Goal: Feedback & Contribution: Submit feedback/report problem

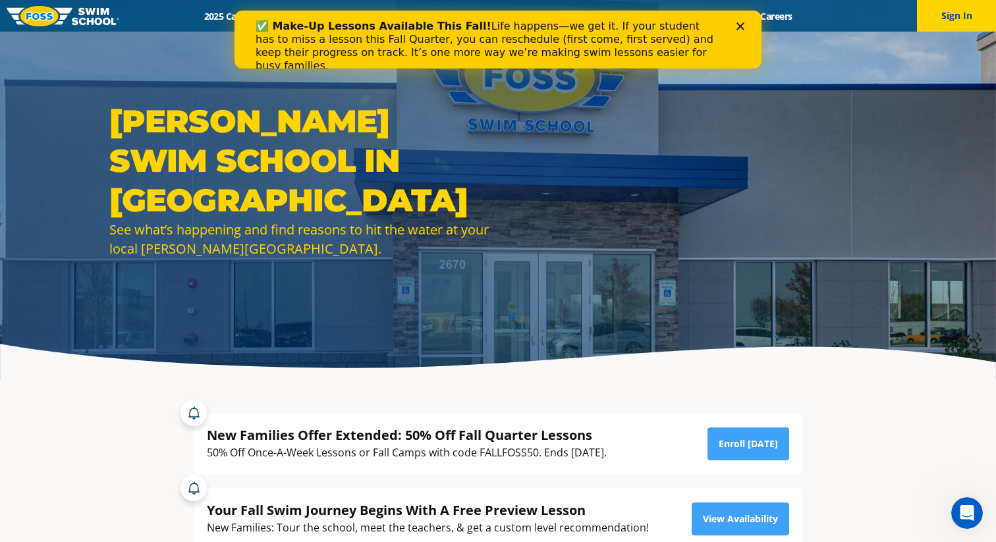
click at [740, 25] on icon "Close" at bounding box center [741, 26] width 8 height 8
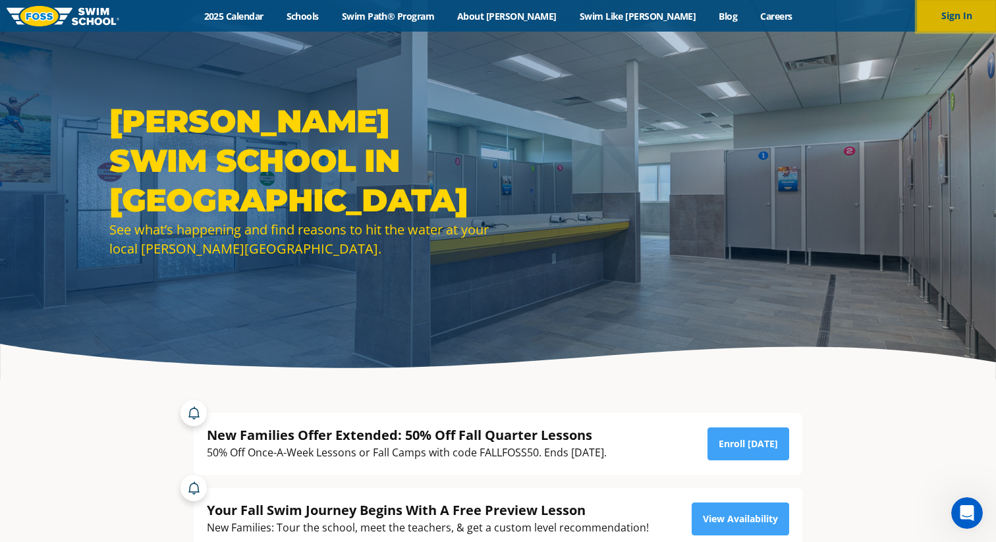
click at [947, 16] on button "Sign In" at bounding box center [956, 16] width 79 height 32
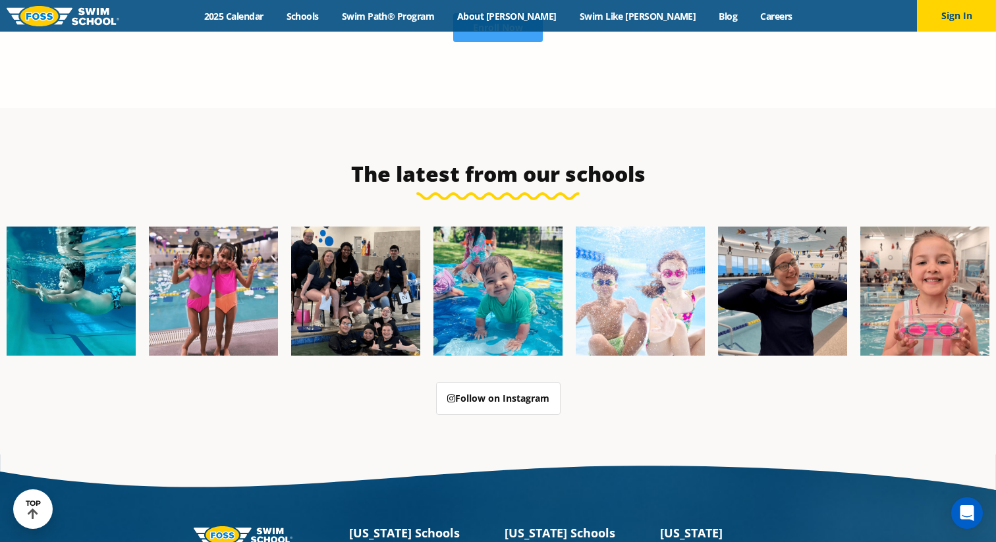
scroll to position [3347, 0]
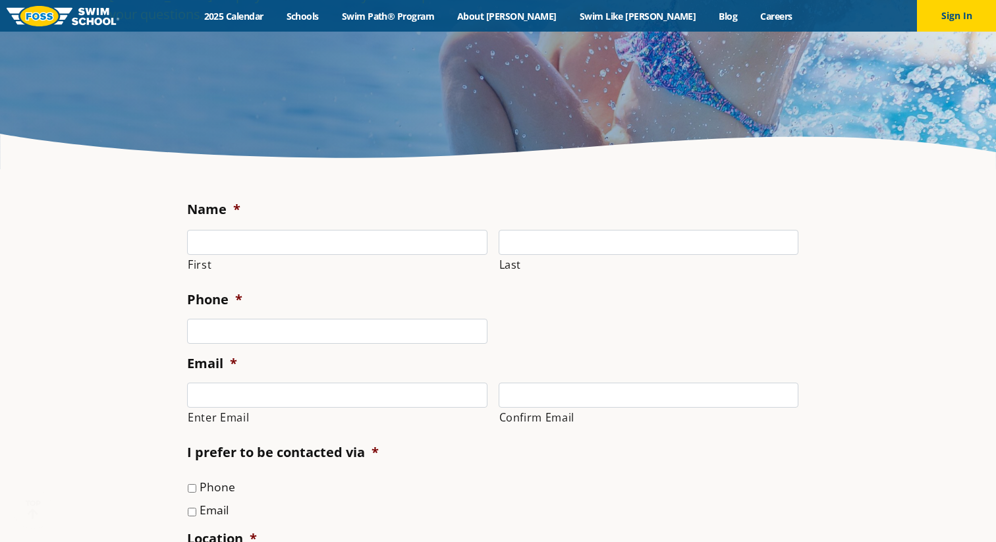
scroll to position [238, 0]
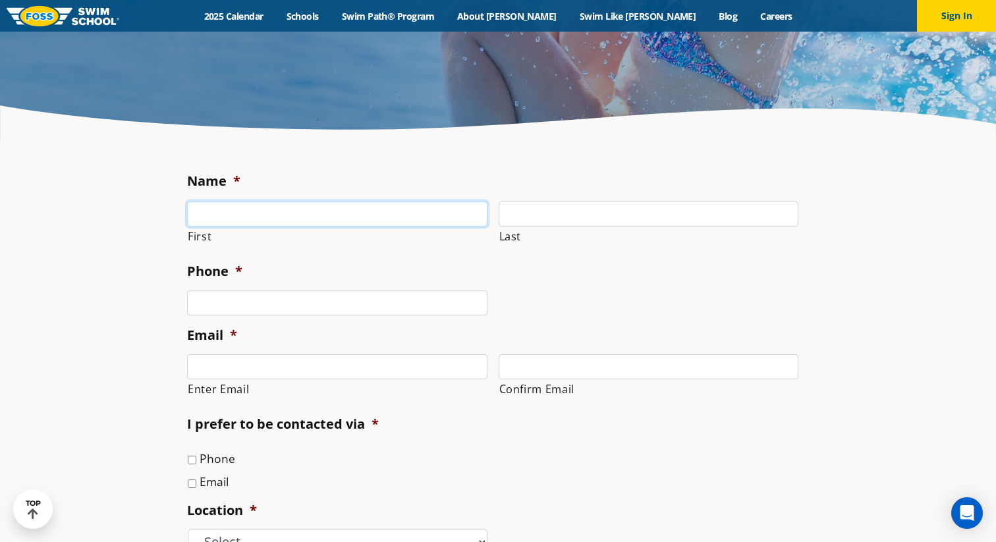
click at [301, 211] on input "First" at bounding box center [337, 214] width 300 height 25
type input "[PERSON_NAME]"
type input "Keran"
type input "5024722535"
type input "[EMAIL_ADDRESS][DOMAIN_NAME]"
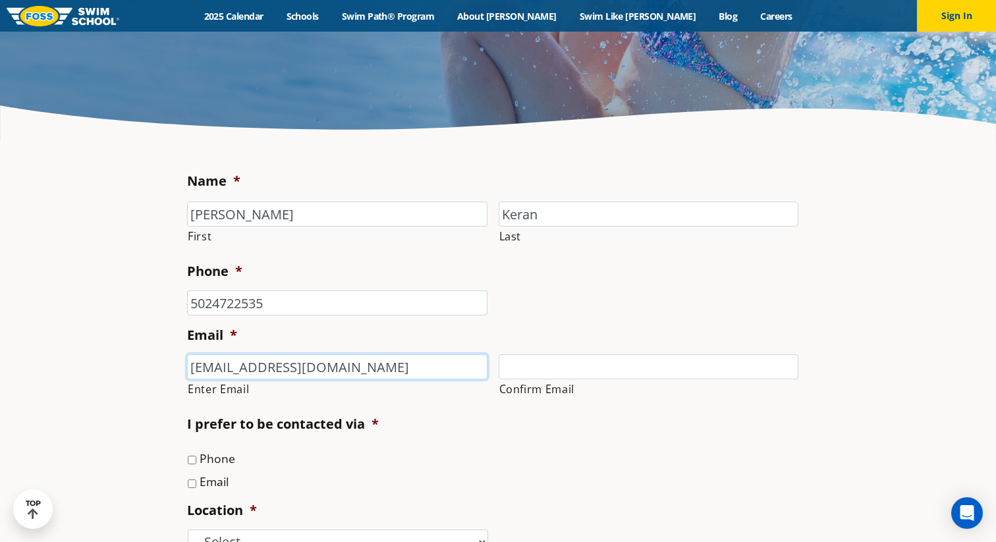
type input "[EMAIL_ADDRESS][DOMAIN_NAME]"
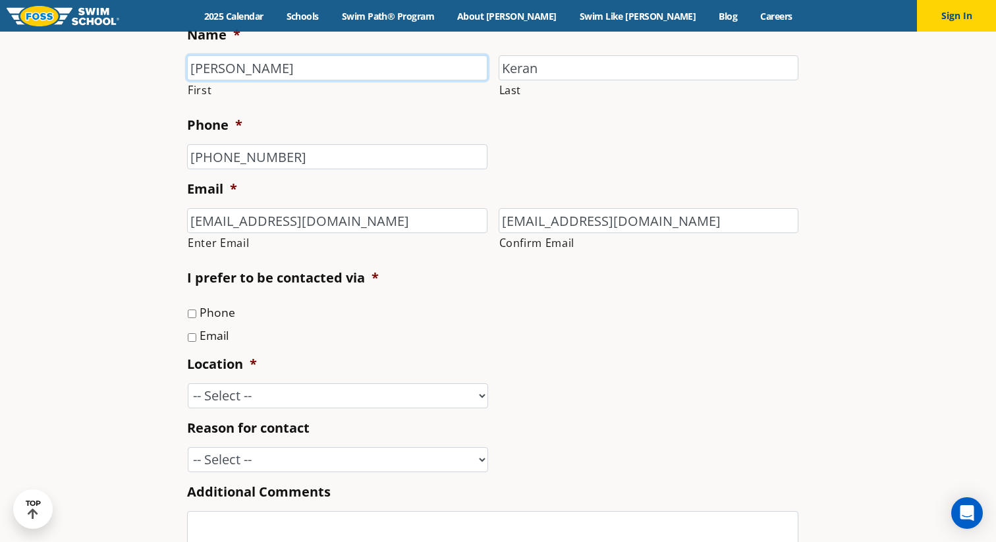
scroll to position [393, 0]
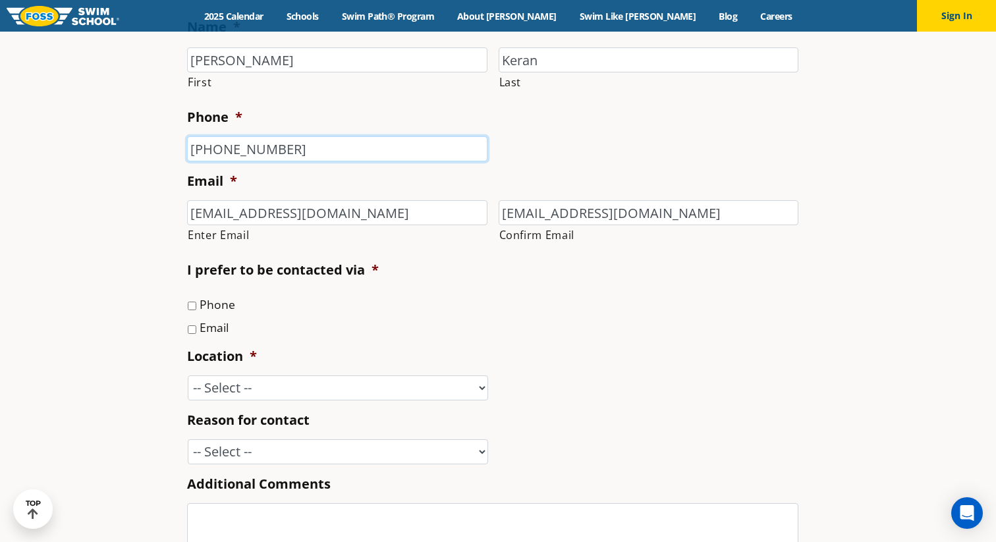
drag, startPoint x: 304, startPoint y: 155, endPoint x: 194, endPoint y: 152, distance: 110.1
click at [194, 152] on input "(502) 472-2535" at bounding box center [337, 148] width 300 height 25
click at [317, 148] on input "(502) 472-2535" at bounding box center [337, 148] width 300 height 25
drag, startPoint x: 287, startPoint y: 153, endPoint x: 185, endPoint y: 126, distance: 105.0
click at [185, 126] on div "Name * Mary-Kathryn First Keran Last Phone * (502) 472-2535 Email * mkkeran@gma…" at bounding box center [498, 366] width 635 height 731
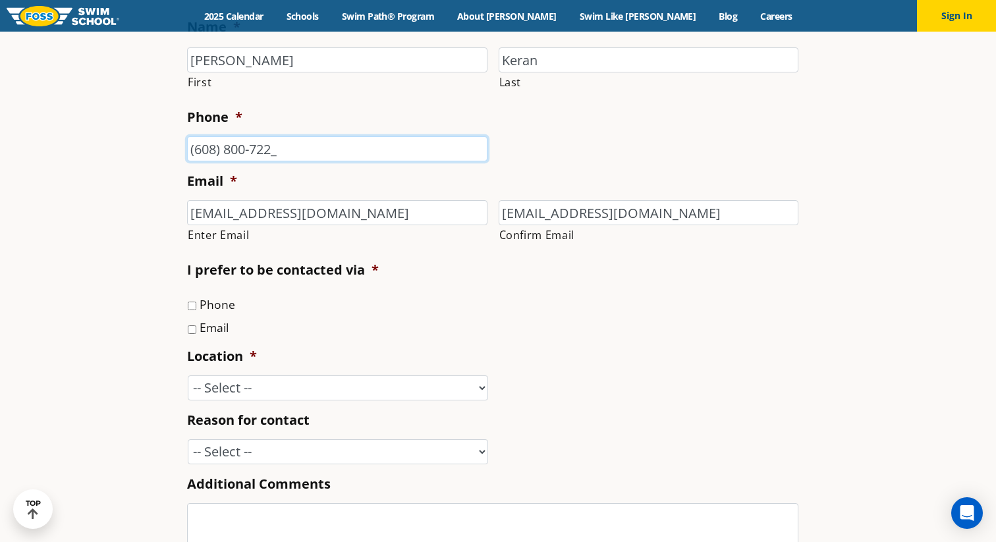
type input "(608) 800-7227"
drag, startPoint x: 210, startPoint y: 218, endPoint x: 164, endPoint y: 212, distance: 46.5
click at [164, 212] on section "Name * Mary-Kathryn First Keran Last Phone * (608) 800-7227 Email * mkkeran@gma…" at bounding box center [498, 376] width 996 height 779
click at [247, 213] on input "thekeran@gmail.com" at bounding box center [337, 212] width 300 height 25
drag, startPoint x: 348, startPoint y: 213, endPoint x: 179, endPoint y: 211, distance: 168.7
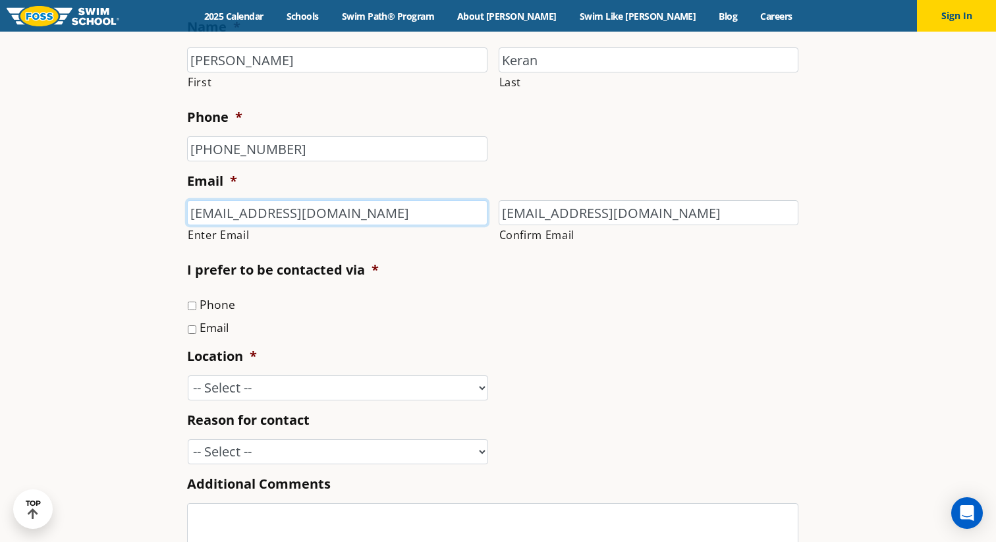
click at [179, 211] on section "Name * Mary-Kathryn First Keran Last Phone * (608) 800-7227 Email * thekerans@g…" at bounding box center [498, 376] width 996 height 779
type input "thekerans@gmail.com"
click at [590, 206] on input "mkkeran@gmail.com" at bounding box center [649, 212] width 300 height 25
paste input "thekerans"
type input "thekerans@gmail.com"
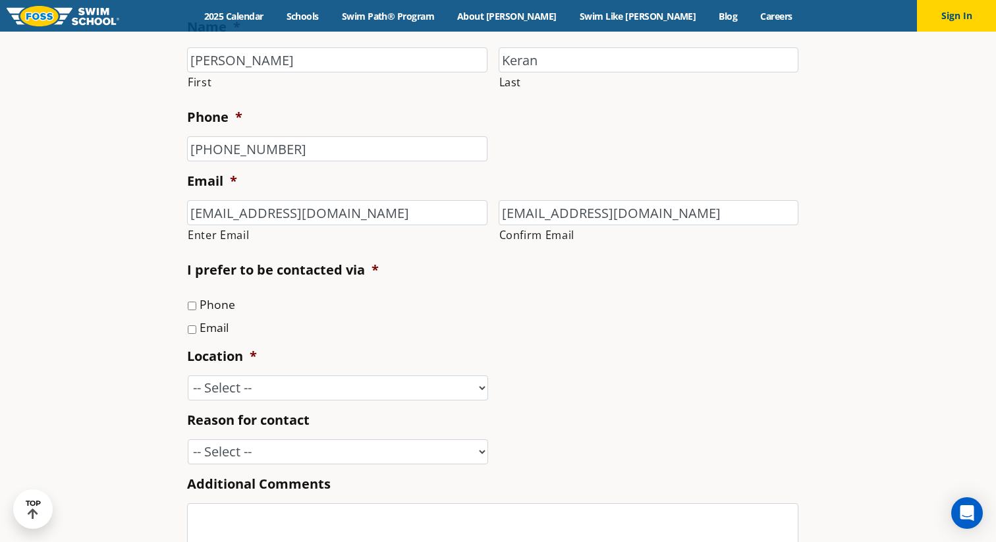
click at [384, 343] on ul "Name * Mary-Kathryn First Keran Last Phone * (608) 800-7227 Email * thekerans@g…" at bounding box center [498, 336] width 622 height 636
click at [194, 327] on input "Email" at bounding box center [192, 329] width 9 height 9
checkbox input "true"
click at [191, 307] on input "Phone" at bounding box center [192, 306] width 9 height 9
checkbox input "true"
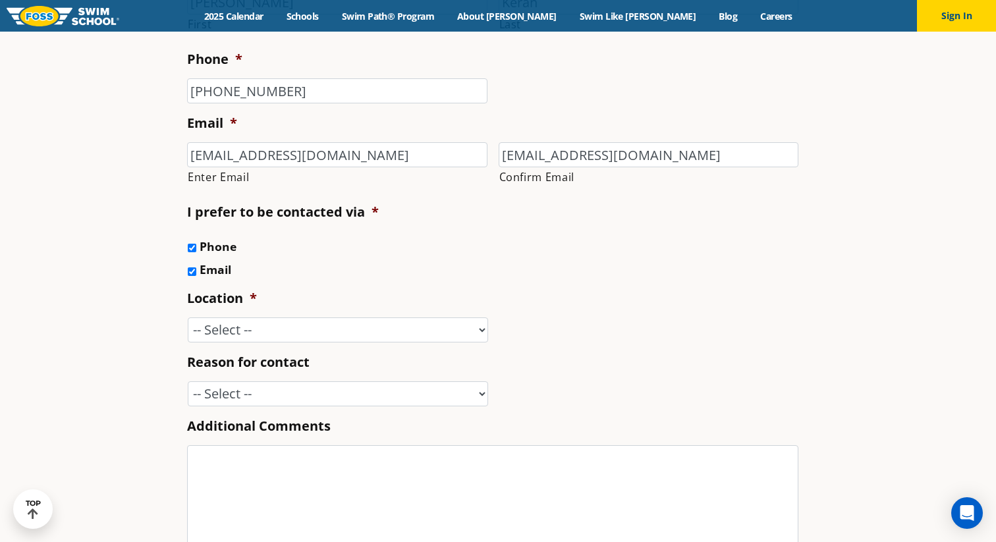
scroll to position [451, 0]
click at [211, 337] on select "-- Select -- Ankeny, IA Apple Valley Blaine, MN Burnsville, MN Ballwin, MO Boli…" at bounding box center [338, 329] width 300 height 25
select select "SPR"
click at [238, 401] on select "-- Select -- Enrollment issue Program question What level is best for my child?…" at bounding box center [338, 393] width 300 height 25
select select "Other"
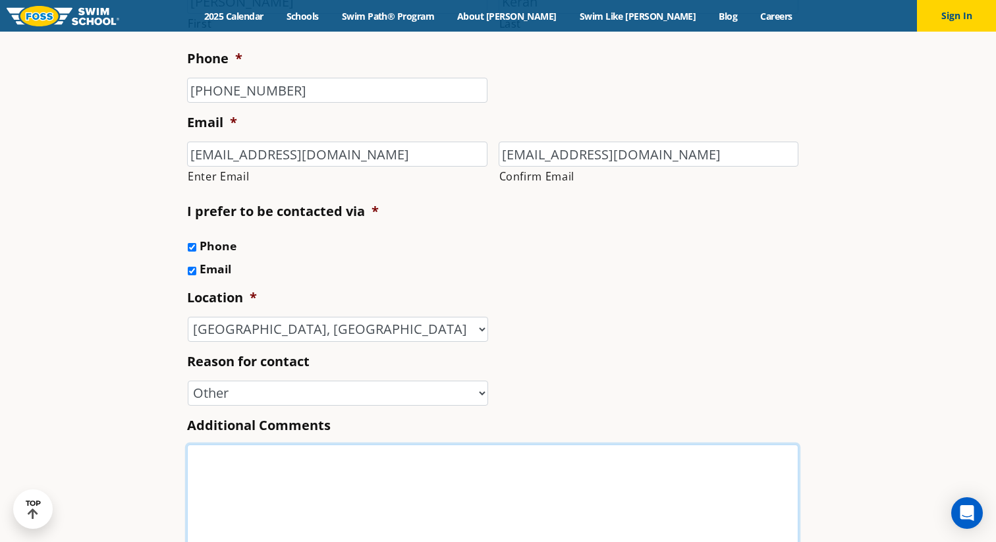
click at [238, 459] on textarea "Additional Comments" at bounding box center [492, 497] width 611 height 105
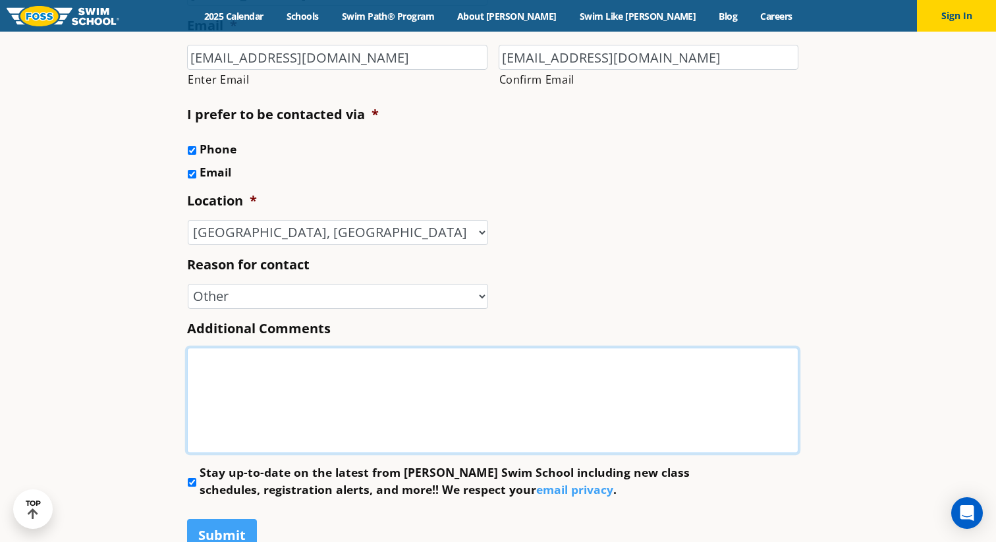
scroll to position [553, 0]
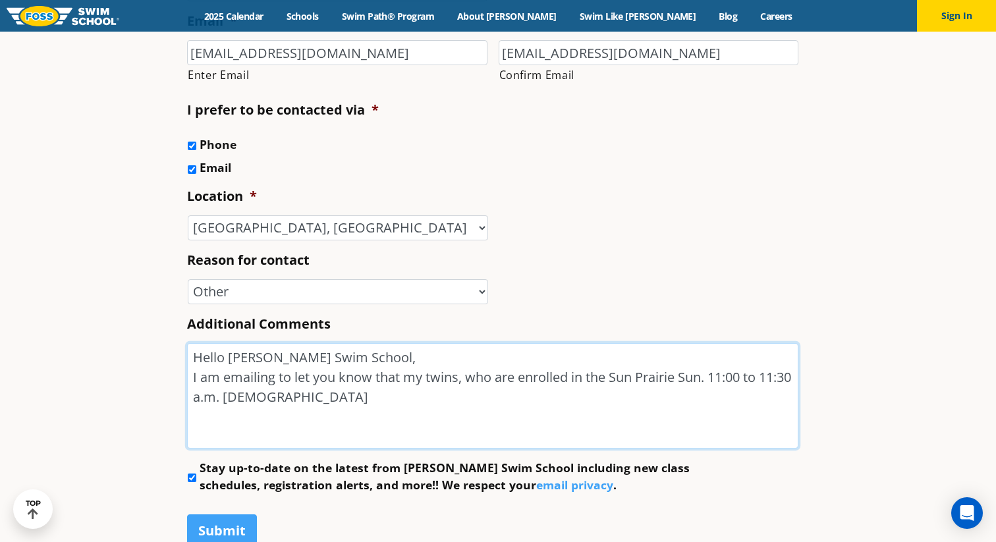
click at [457, 378] on textarea "Hello Foss Swim School, I am emailing to let you know that my twins, who are en…" at bounding box center [492, 395] width 611 height 105
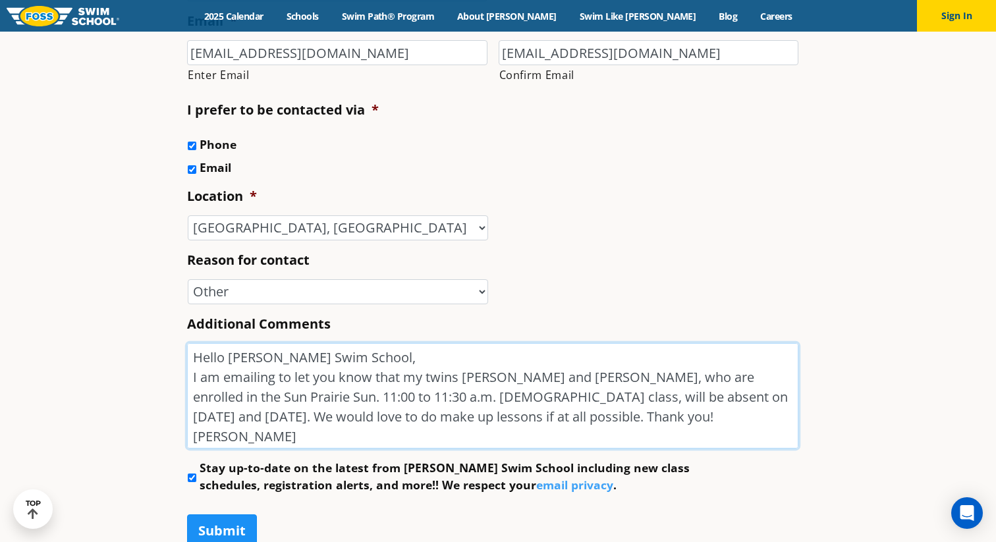
type textarea "Hello Foss Swim School, I am emailing to let you know that my twins Josie and L…"
click at [241, 518] on input "Submit" at bounding box center [222, 531] width 70 height 33
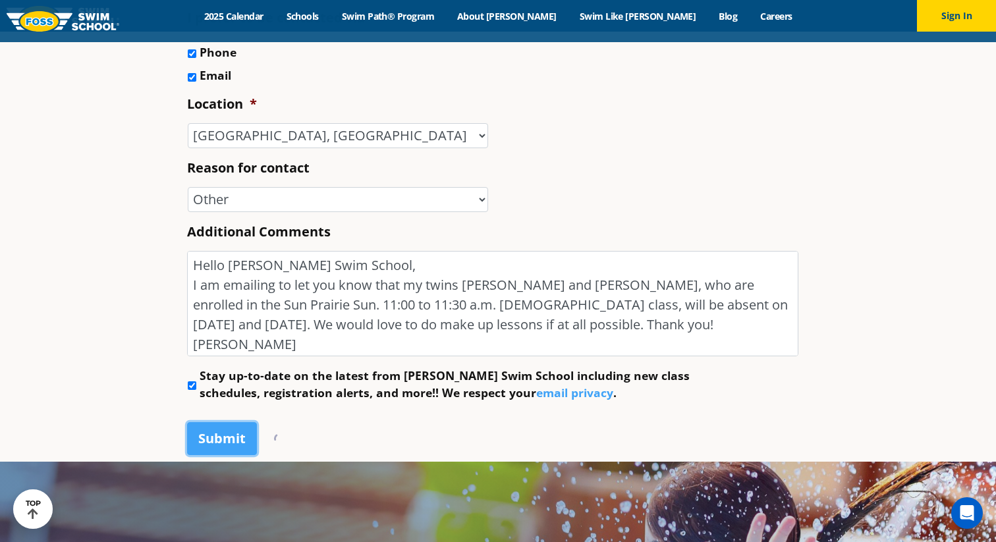
scroll to position [646, 0]
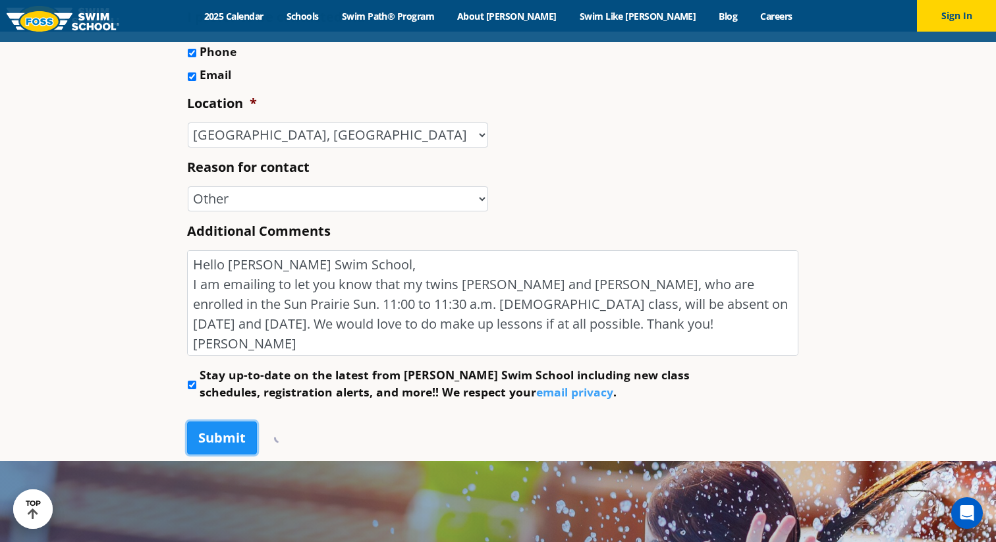
click at [235, 443] on input "Submit" at bounding box center [222, 438] width 70 height 33
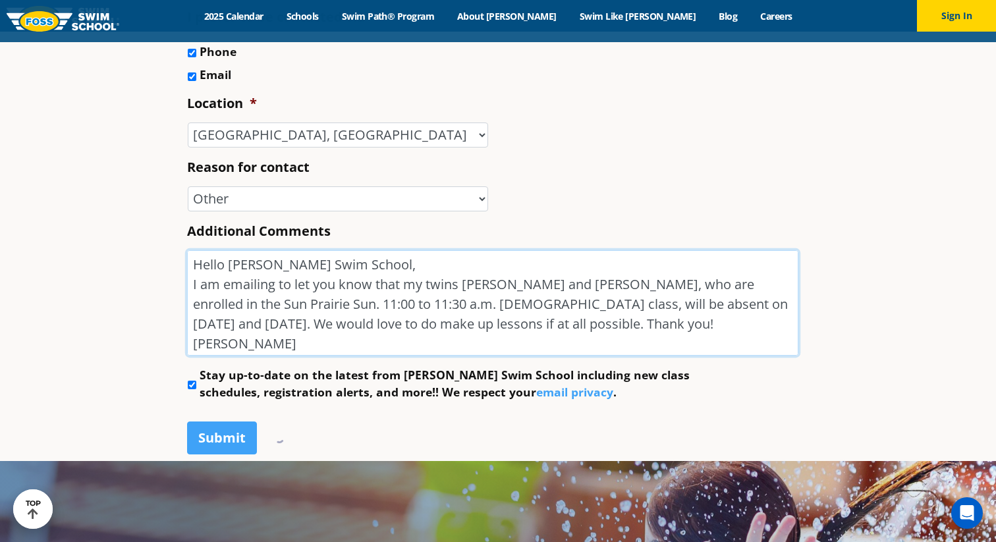
drag, startPoint x: 254, startPoint y: 348, endPoint x: 181, endPoint y: 254, distance: 119.3
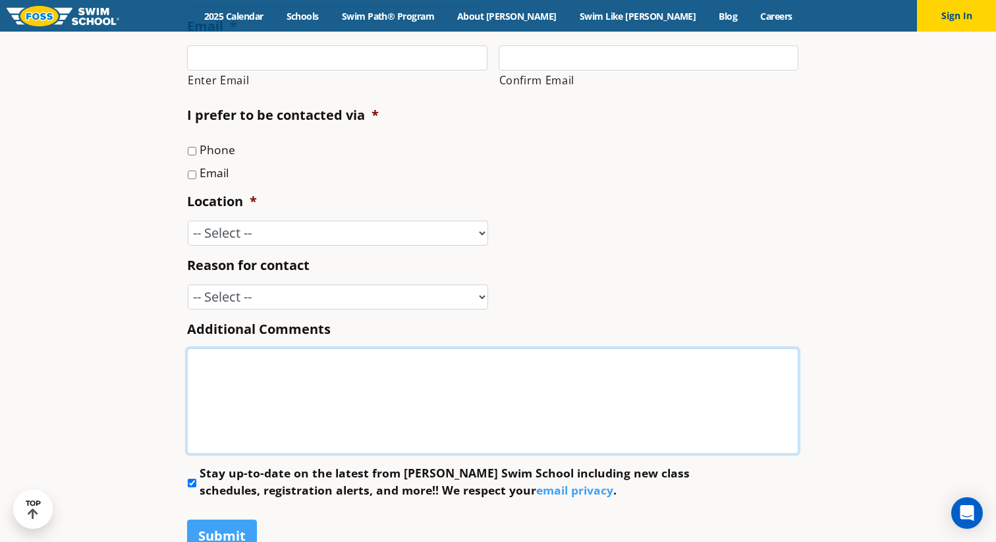
scroll to position [503, 0]
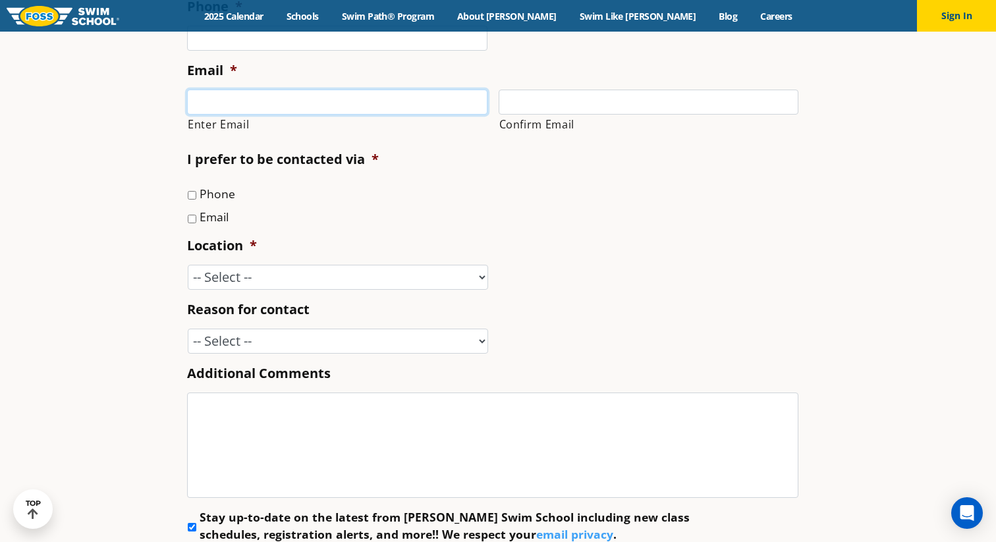
click at [240, 96] on input "Enter Email" at bounding box center [337, 102] width 300 height 25
type input "[EMAIL_ADDRESS][DOMAIN_NAME]"
type input "[PERSON_NAME]"
type input "Keran"
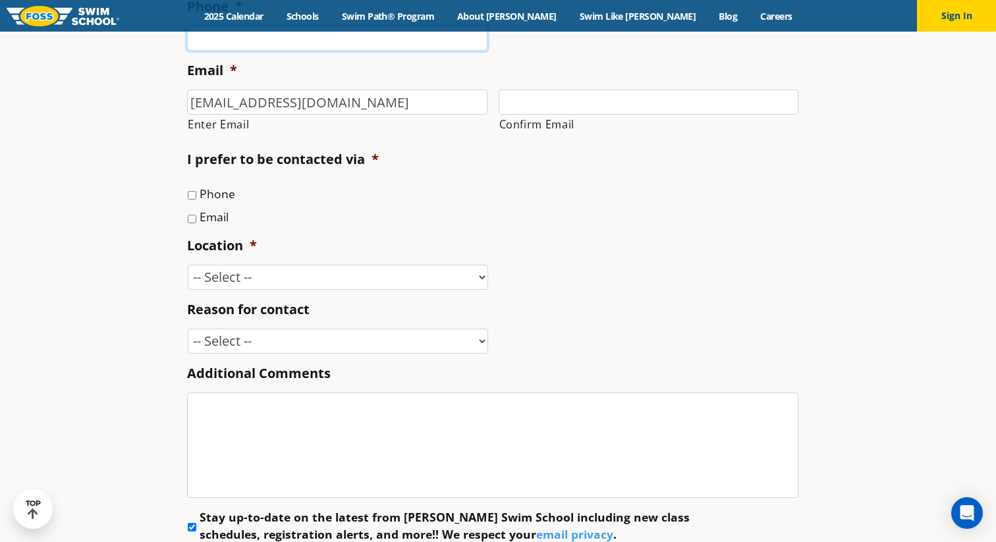
type input "5024722535"
type input "[EMAIL_ADDRESS][DOMAIN_NAME]"
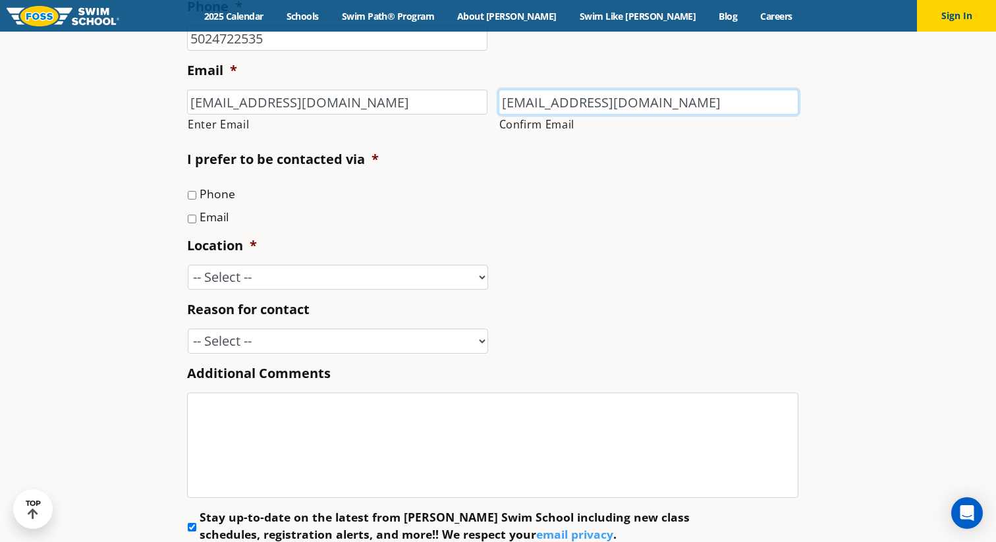
type input "(502) 472-2535"
drag, startPoint x: 211, startPoint y: 100, endPoint x: 179, endPoint y: 96, distance: 32.6
click at [179, 96] on section "Name * Mary-Kathryn First Keran Last Phone * (502) 472-2535 Email * mkkeran@gma…" at bounding box center [498, 266] width 996 height 779
click at [243, 104] on input "thekeran@gmail.com" at bounding box center [337, 102] width 300 height 25
type input "thekerans@gmail.com"
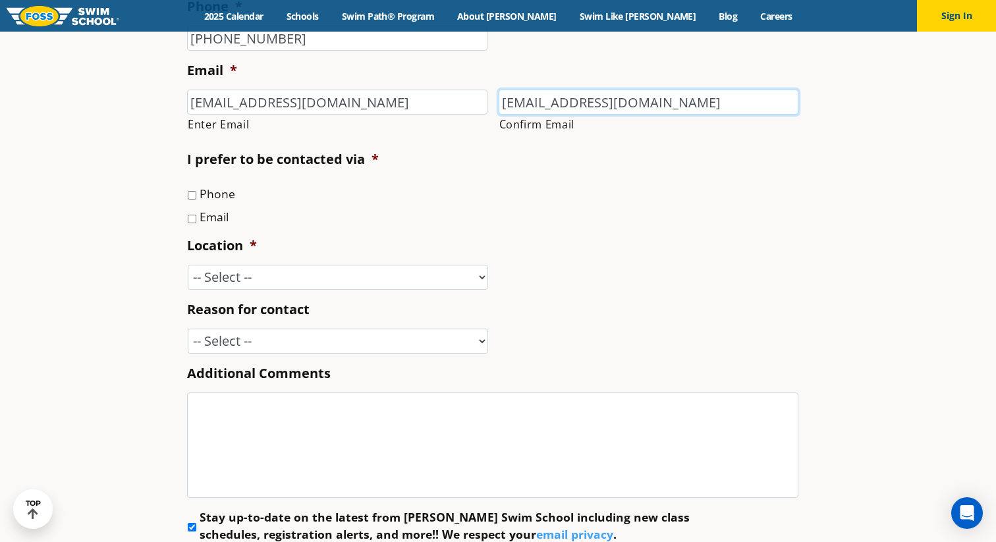
drag, startPoint x: 521, startPoint y: 103, endPoint x: 455, endPoint y: 96, distance: 67.0
click at [455, 96] on div "thekerans@gmail.com Enter Email mkkeran@gmail.com Confirm Email" at bounding box center [497, 115] width 621 height 50
click at [555, 104] on input "thekeran@gmail.com" at bounding box center [649, 102] width 300 height 25
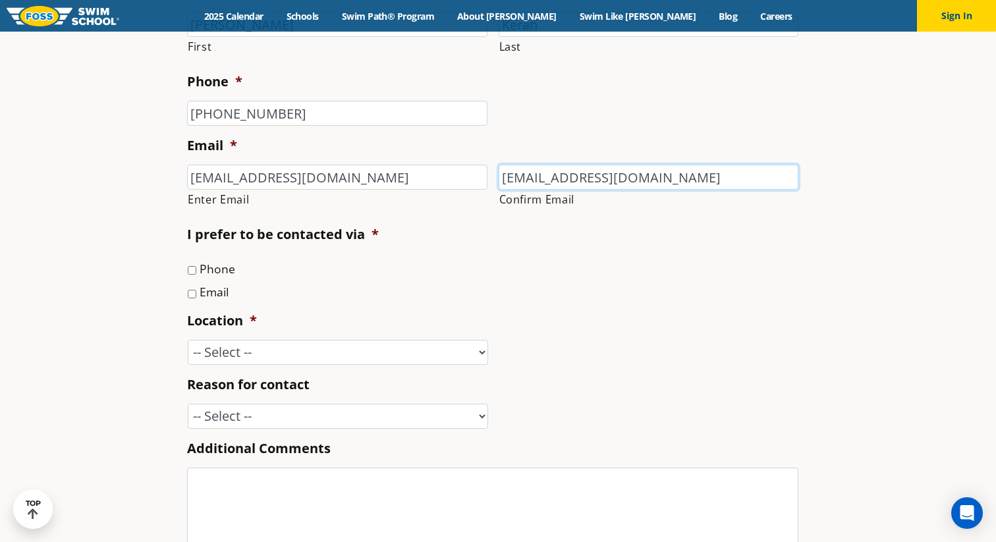
type input "thekerans@gmail.com"
drag, startPoint x: 283, startPoint y: 118, endPoint x: 30, endPoint y: 109, distance: 253.8
click at [30, 109] on section "Name * Mary-Kathryn First Keran Last Phone * (502) 472-2535 Email * thekerans@g…" at bounding box center [498, 341] width 996 height 779
drag, startPoint x: 274, startPoint y: 121, endPoint x: 238, endPoint y: 117, distance: 35.9
click at [238, 117] on input "(502) 472-2535" at bounding box center [337, 113] width 300 height 25
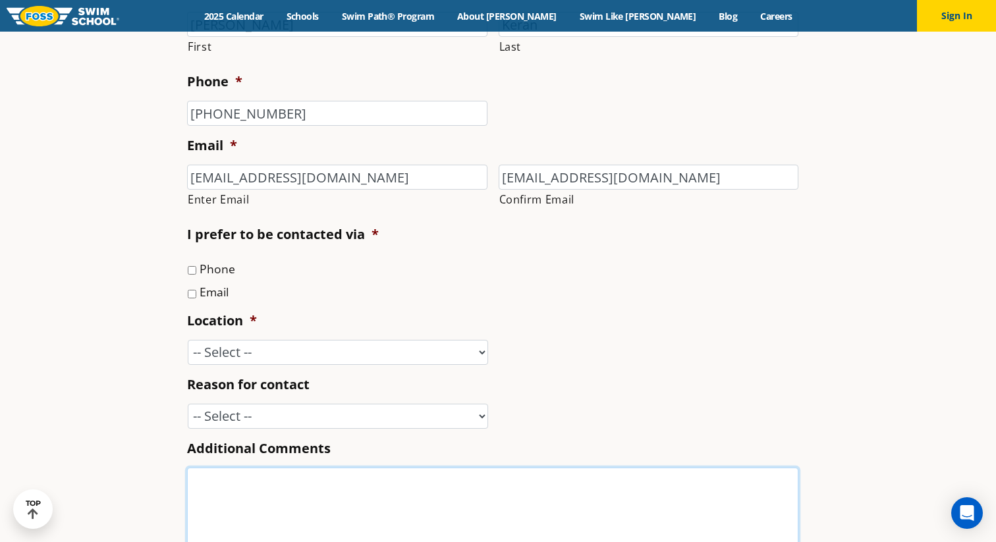
click at [292, 485] on textarea "Additional Comments" at bounding box center [492, 520] width 611 height 105
paste textarea "Hello Foss Swim School, I am emailing to let you know that my twins Josie and L…"
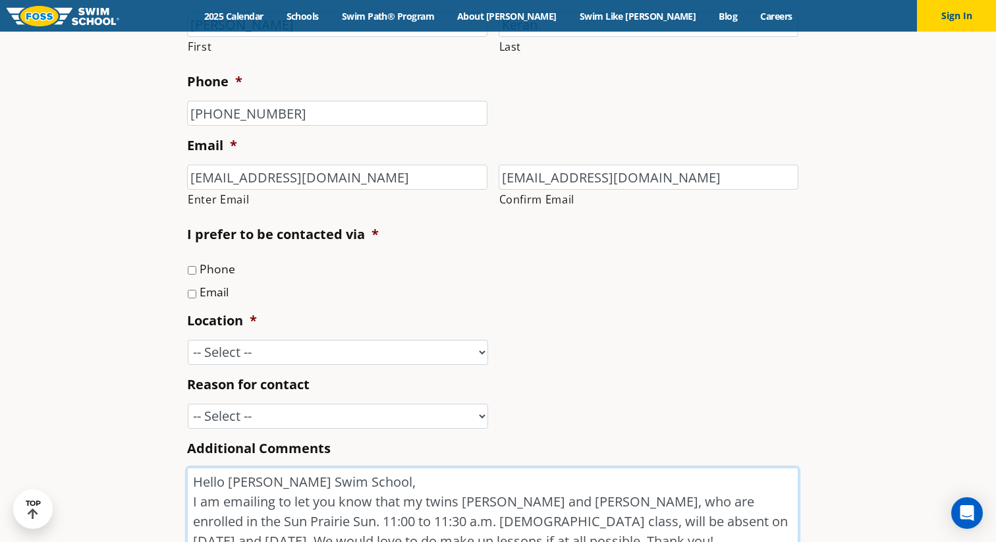
scroll to position [457, 0]
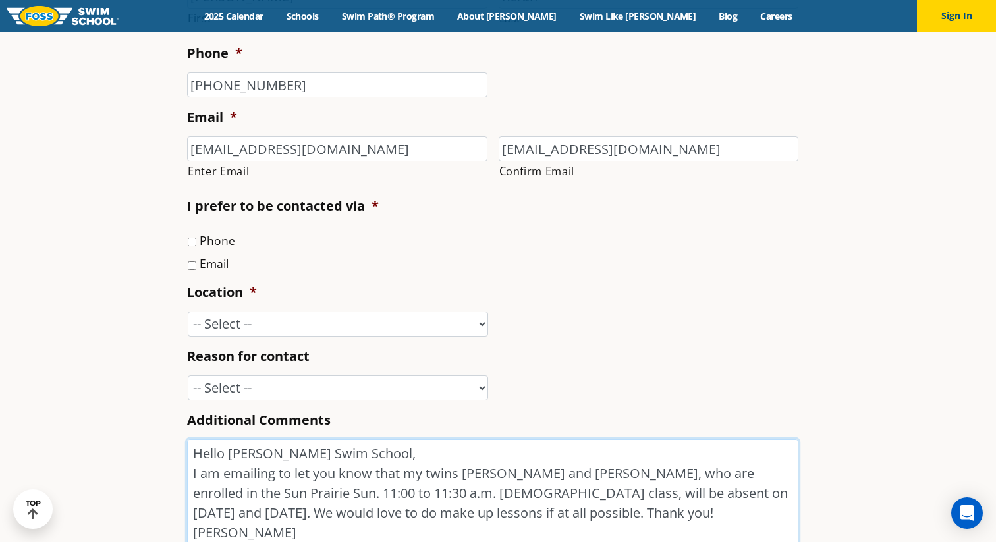
type textarea "Hello Foss Swim School, I am emailing to let you know that my twins Josie and L…"
drag, startPoint x: 285, startPoint y: 87, endPoint x: 335, endPoint y: 105, distance: 53.1
click at [335, 105] on ul "Name * Mary-Kathryn First Keran Last Phone * (502) 472-2535 Email * thekerans@g…" at bounding box center [498, 272] width 622 height 636
type input "(608) 800-7227"
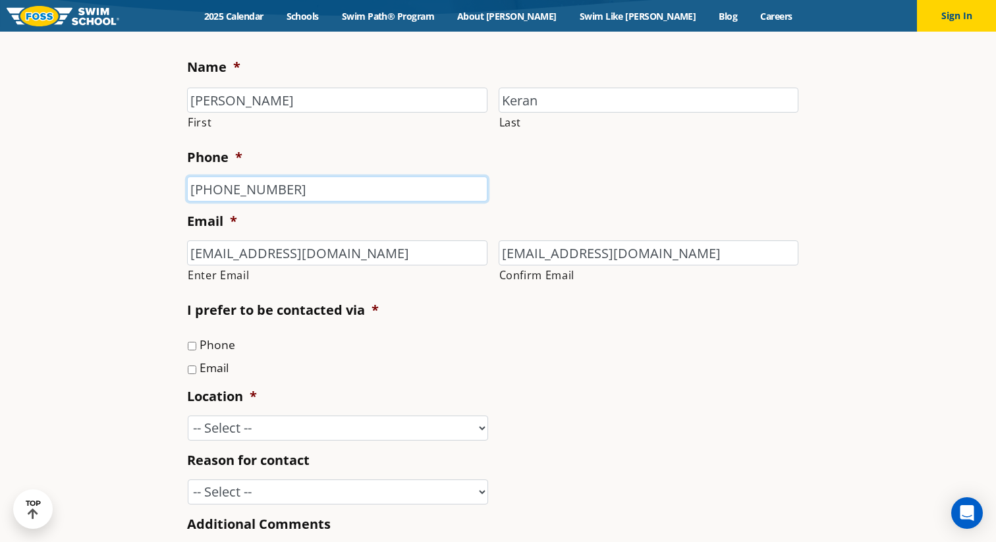
scroll to position [340, 0]
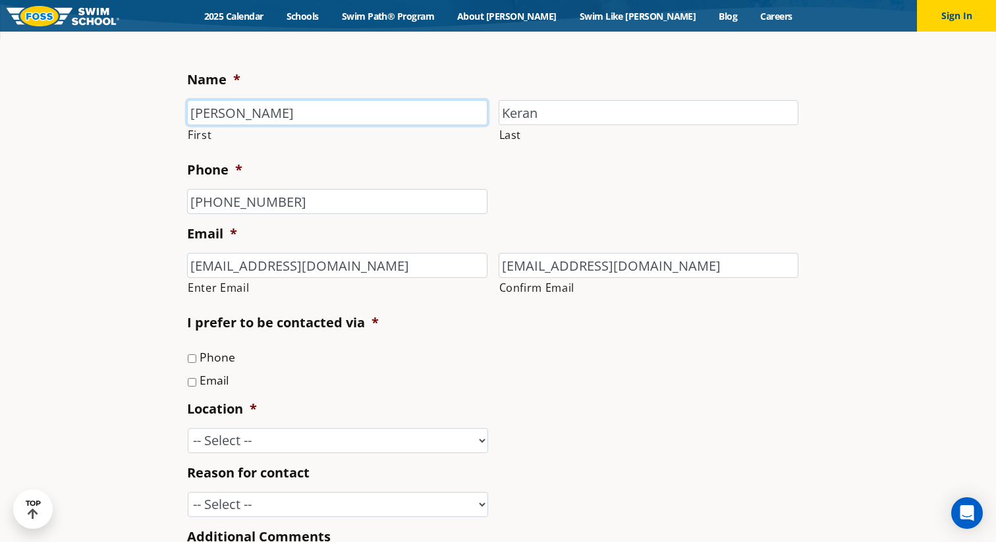
click at [389, 121] on input "Mary-Kathryn" at bounding box center [337, 112] width 300 height 25
type input "Mary-Kathryn"
click at [586, 116] on input "Keran" at bounding box center [649, 112] width 300 height 25
type input "Keran"
click at [517, 177] on li "Phone * (608) 800-7227" at bounding box center [498, 187] width 622 height 53
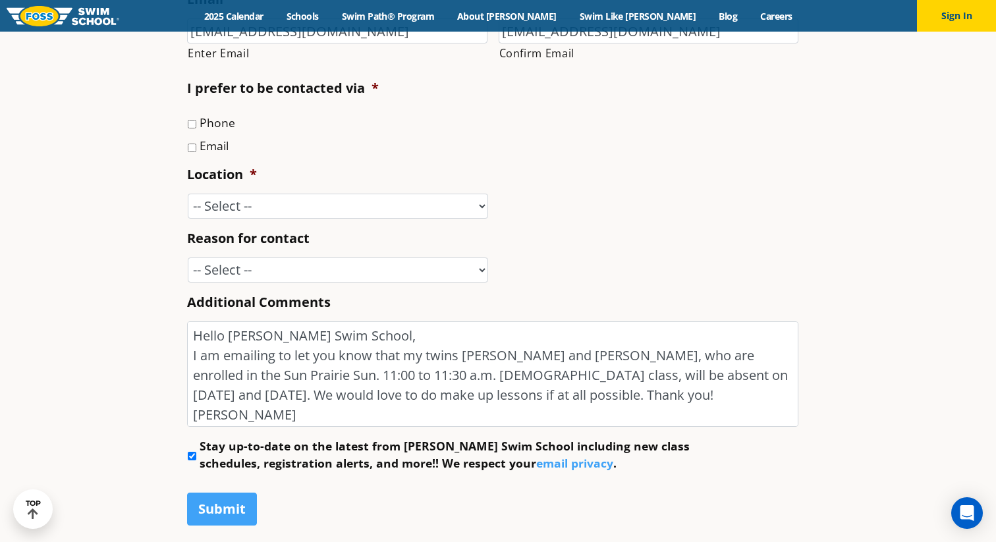
scroll to position [576, 0]
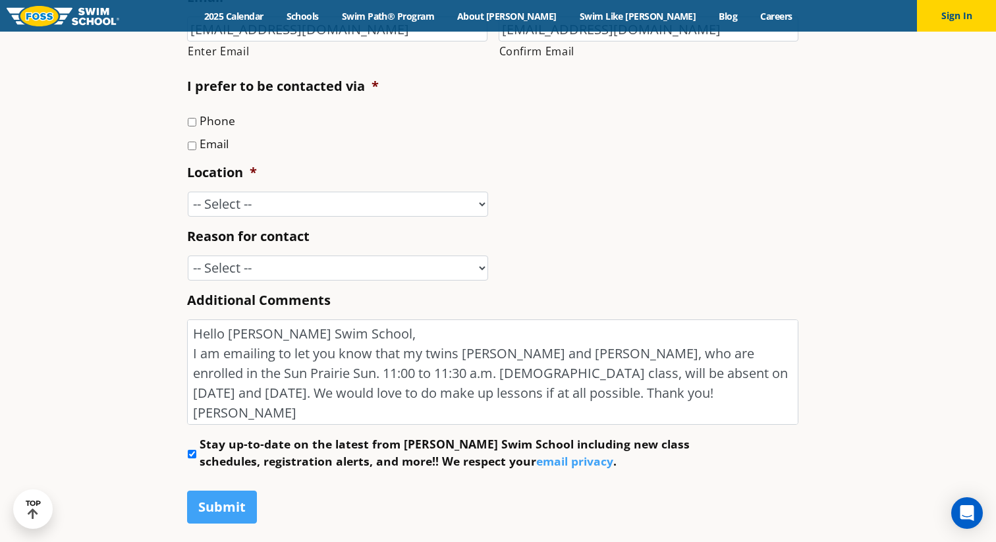
click at [346, 200] on select "-- Select -- Ankeny, IA Apple Valley Blaine, MN Burnsville, MN Ballwin, MO Boli…" at bounding box center [338, 204] width 300 height 25
select select "SPR"
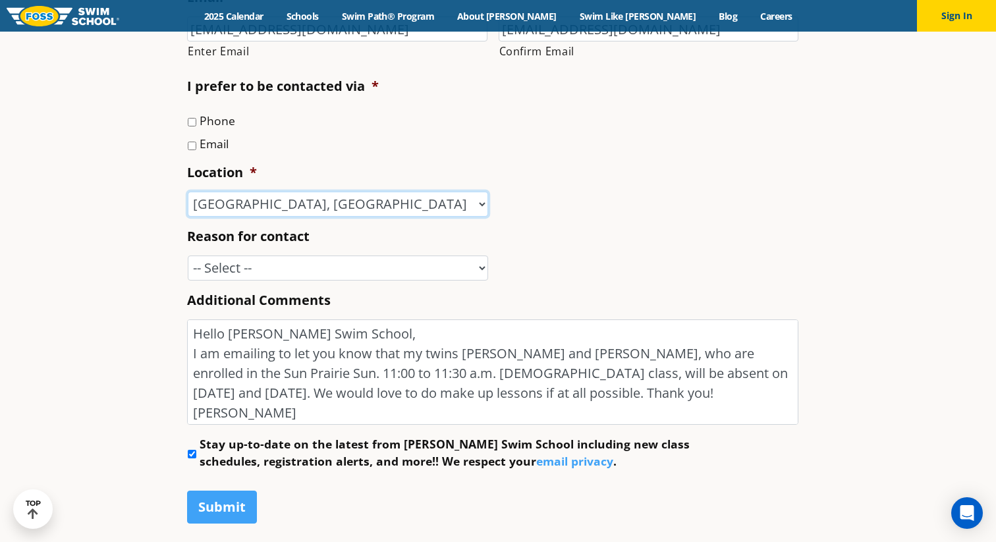
click at [247, 272] on select "-- Select -- Enrollment issue Program question What level is best for my child?…" at bounding box center [338, 268] width 300 height 25
select select "Other"
click at [229, 511] on input "Submit" at bounding box center [222, 507] width 70 height 33
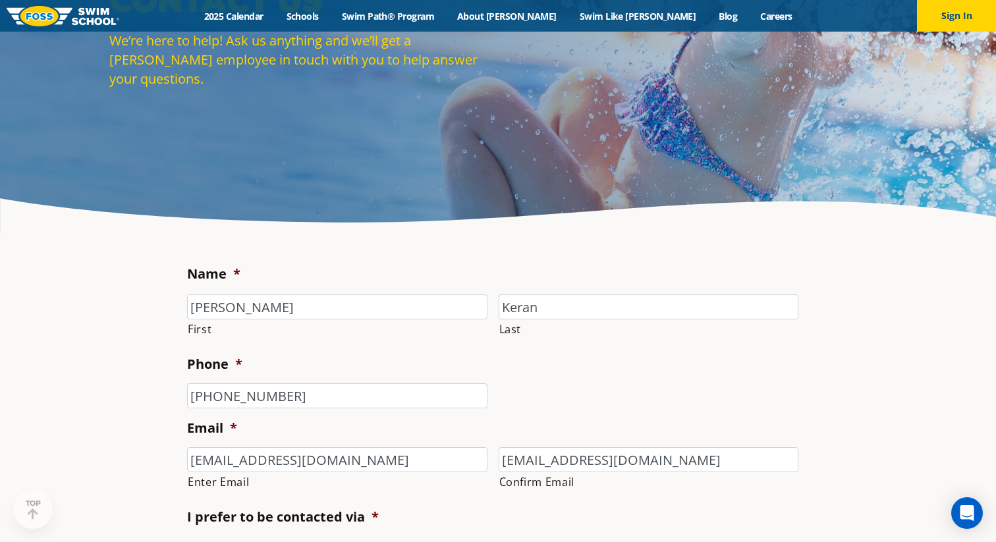
scroll to position [148, 0]
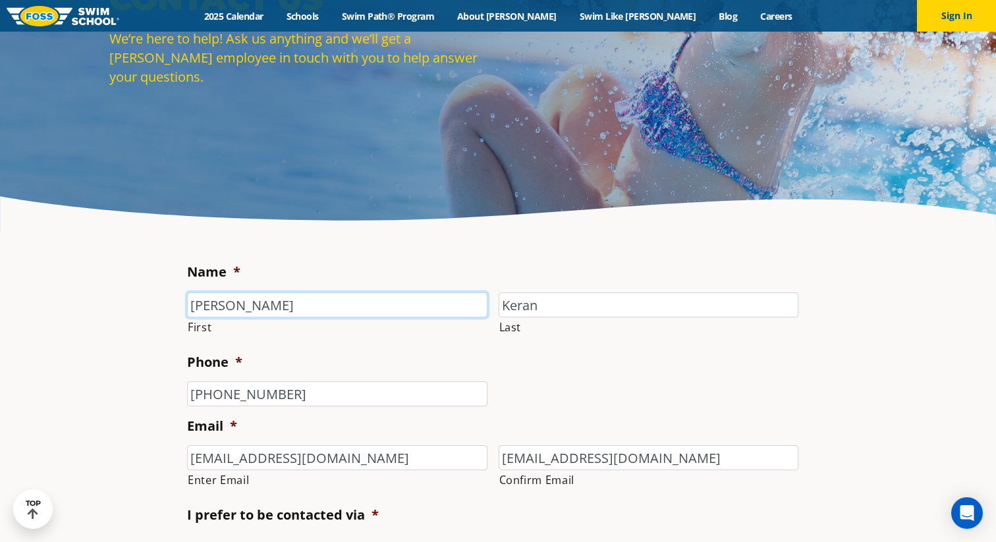
click at [278, 308] on input "Mary-Kathryn" at bounding box center [337, 305] width 300 height 25
click at [416, 364] on li "Phone * (608) 800-7227" at bounding box center [498, 379] width 622 height 53
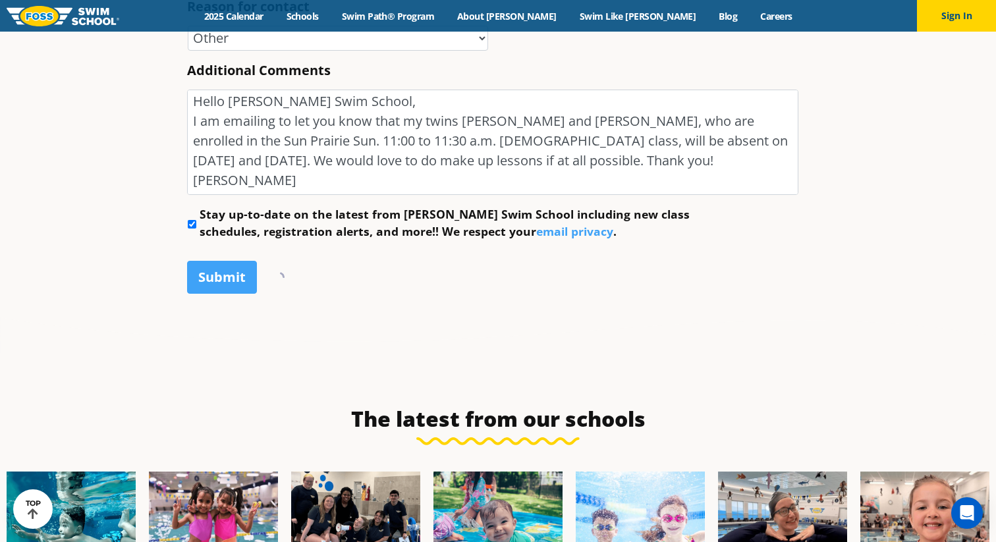
scroll to position [810, 0]
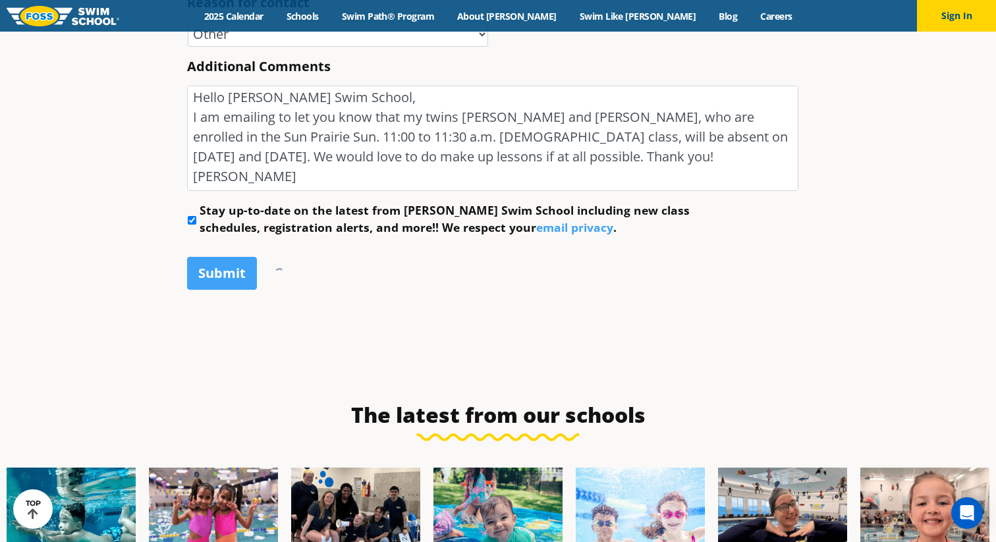
click at [188, 221] on input "Stay up-to-date on the latest from Foss Swim School including new class schedul…" at bounding box center [192, 220] width 9 height 9
checkbox input "false"
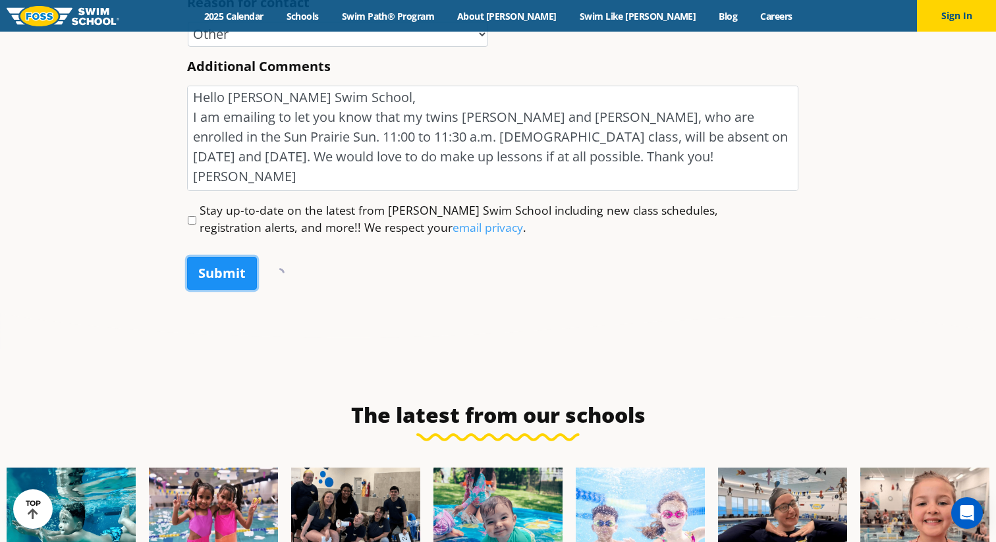
click at [209, 265] on input "Submit" at bounding box center [222, 273] width 70 height 33
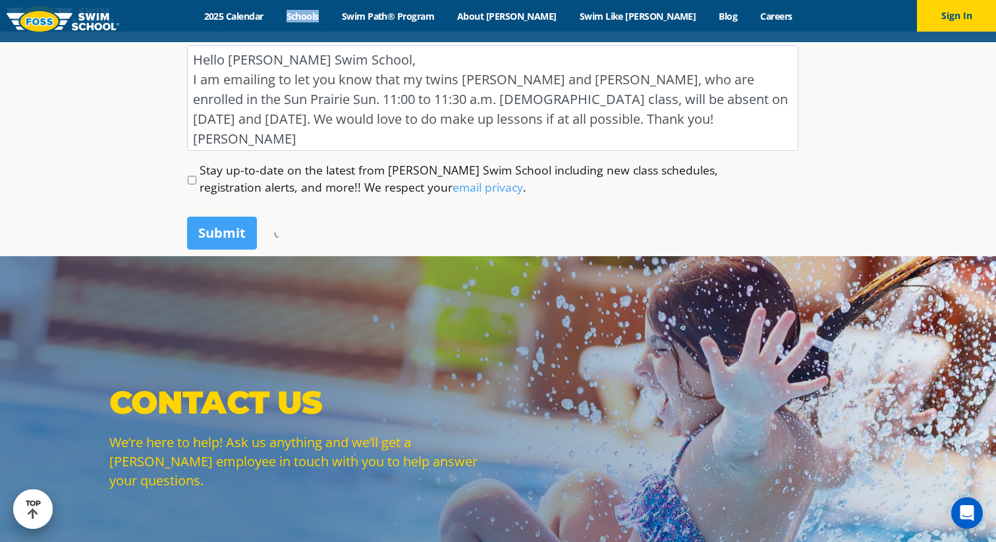
scroll to position [847, 0]
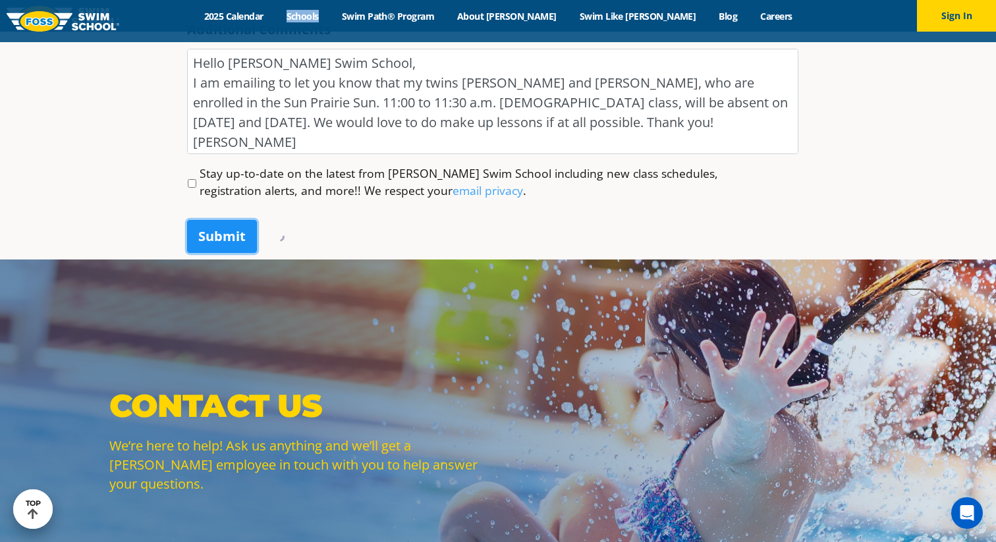
click at [224, 237] on input "Submit" at bounding box center [222, 236] width 70 height 33
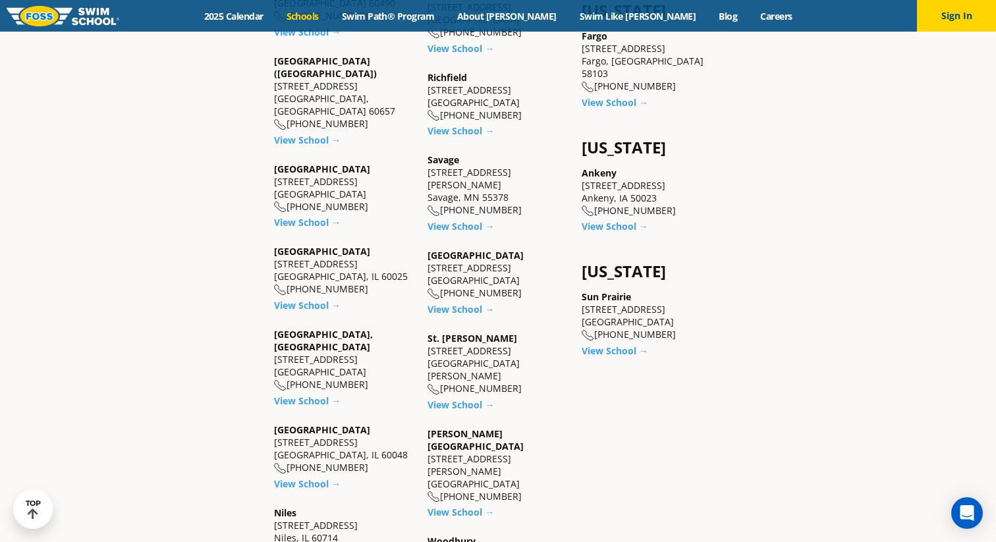
scroll to position [1030, 0]
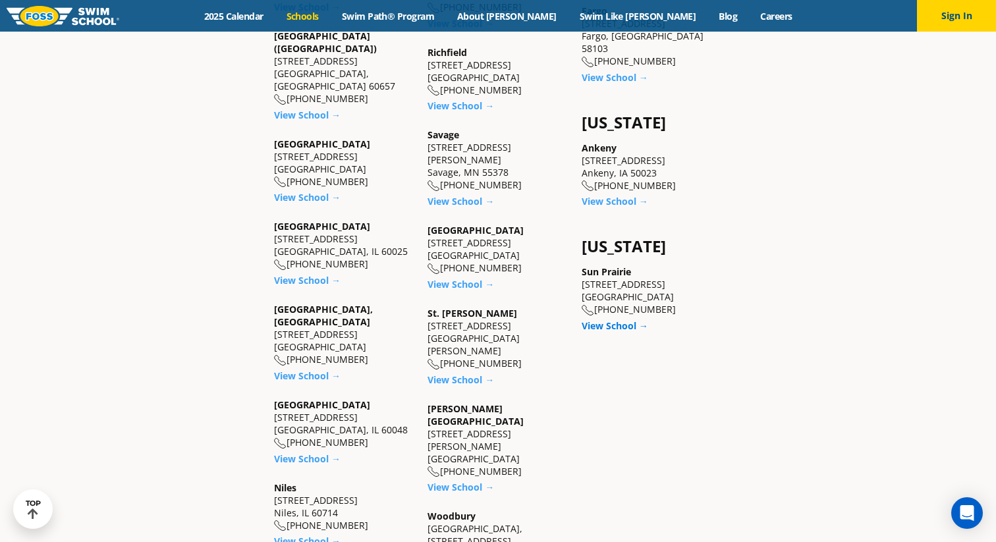
click at [613, 320] on link "View School →" at bounding box center [615, 326] width 67 height 13
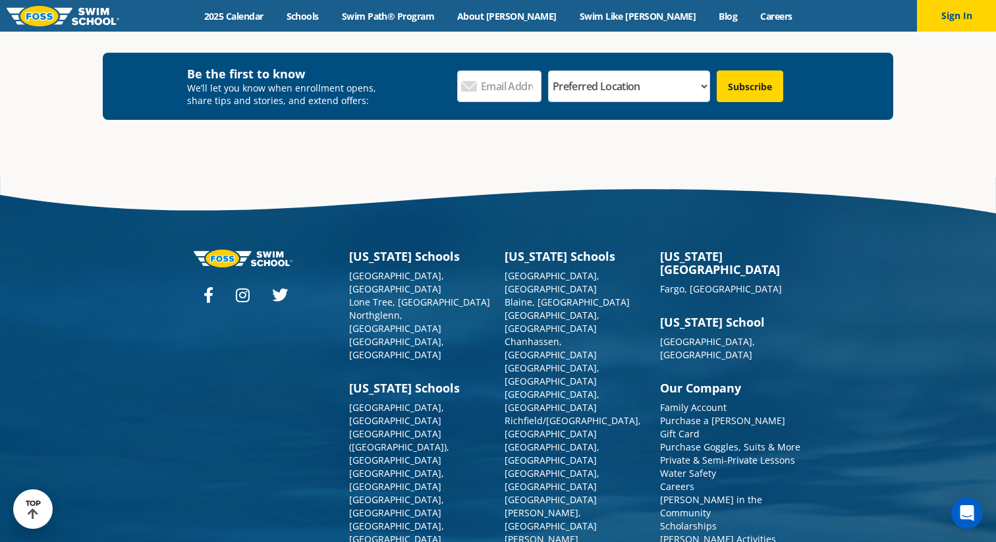
scroll to position [4668, 0]
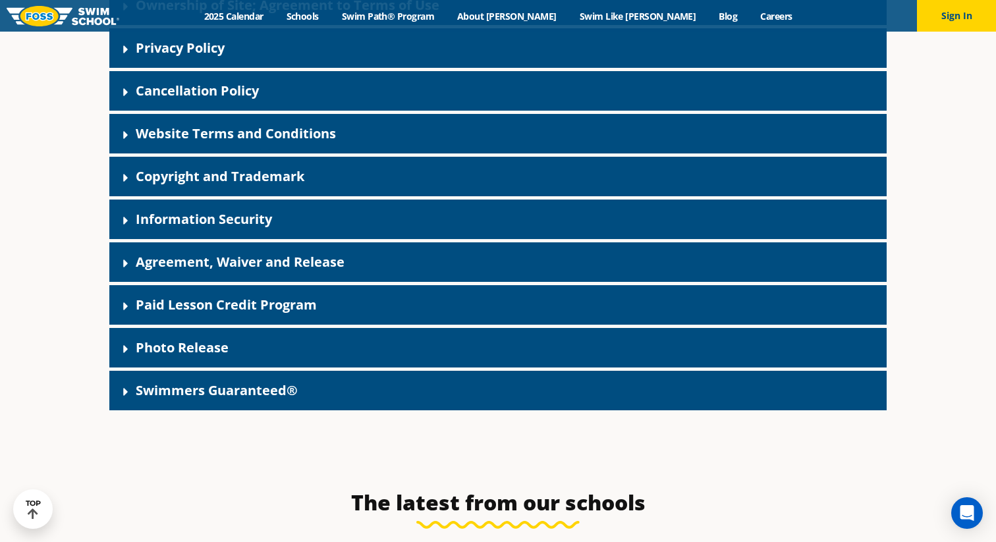
scroll to position [163, 0]
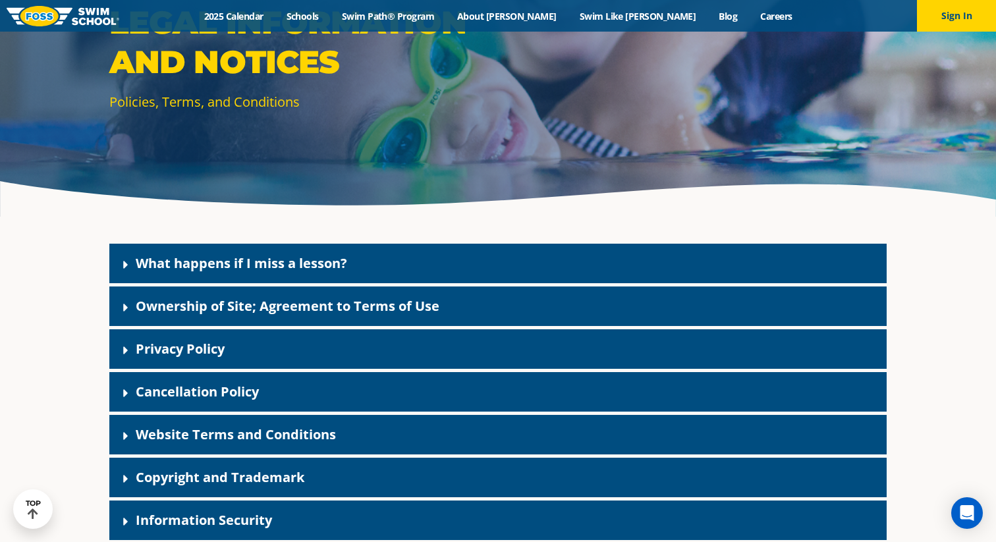
click at [311, 266] on link "What happens if I miss a lesson?" at bounding box center [241, 263] width 211 height 18
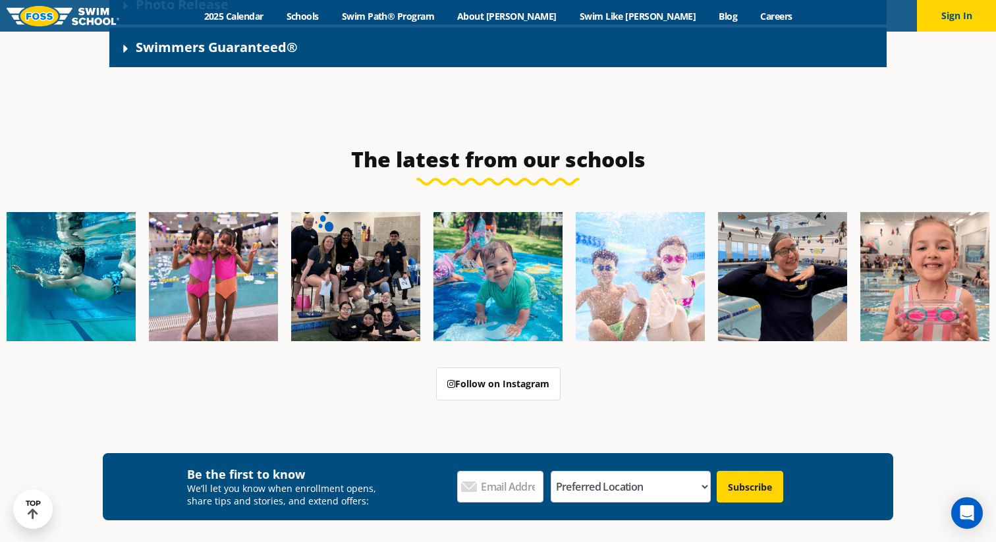
scroll to position [1344, 0]
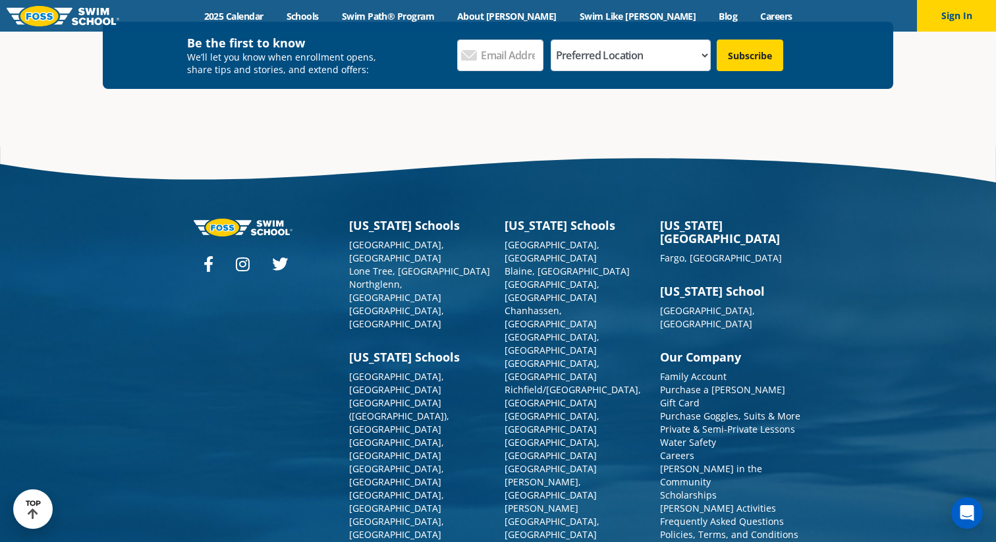
click at [684, 542] on link "Contact Us" at bounding box center [683, 548] width 47 height 13
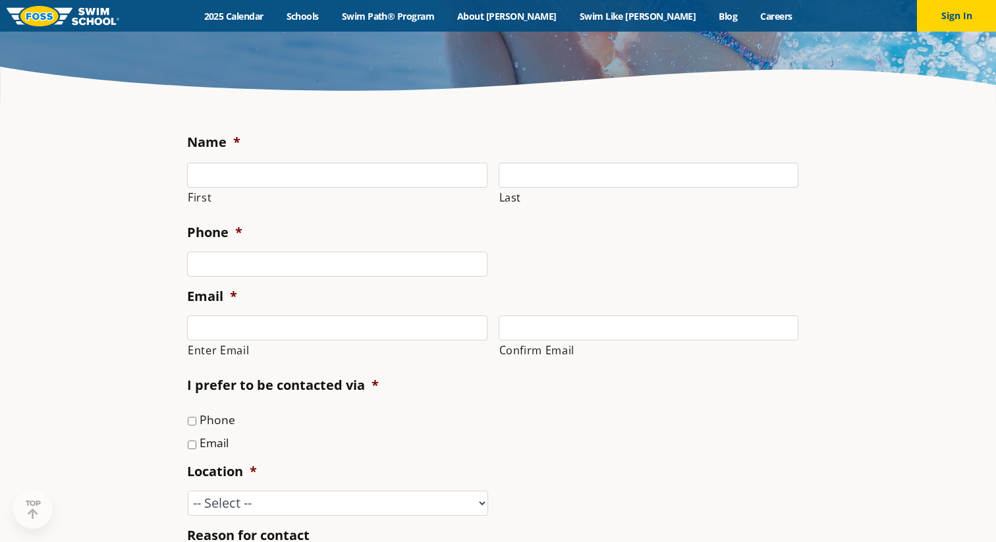
scroll to position [271, 0]
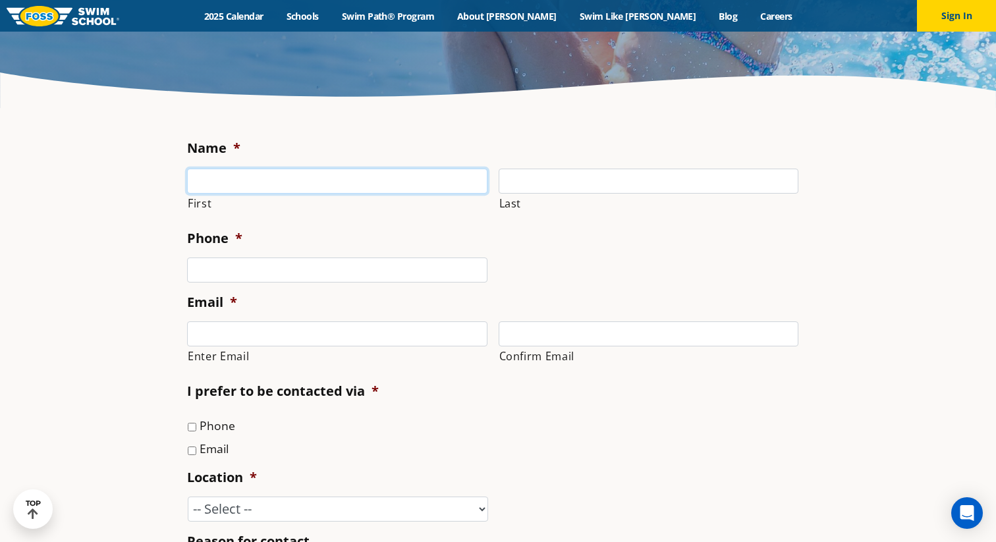
click at [410, 189] on input "First" at bounding box center [337, 181] width 300 height 25
type input "[PERSON_NAME]"
type input "Keran"
type input "5024722535"
type input "mkkeran@gmail.com"
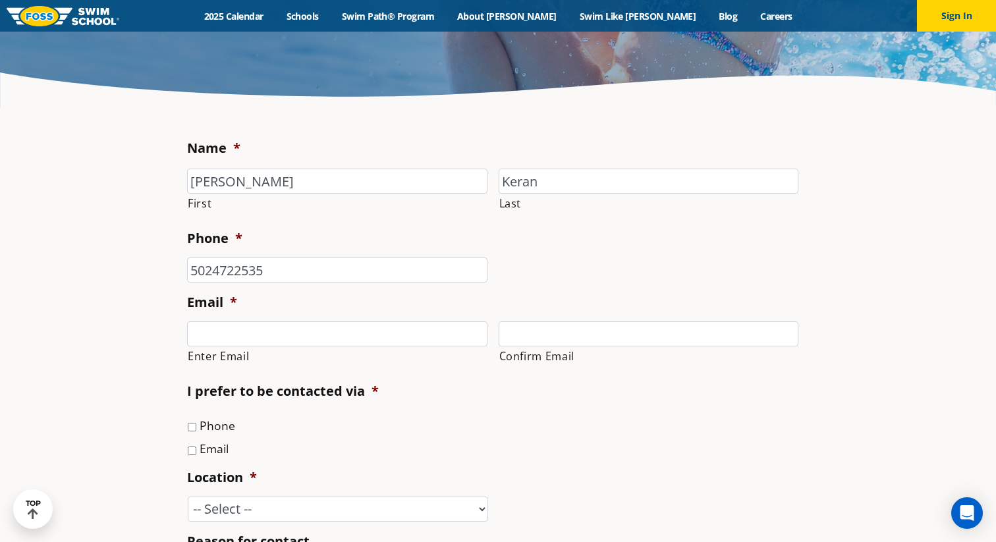
type input "mkkeran@gmail.com"
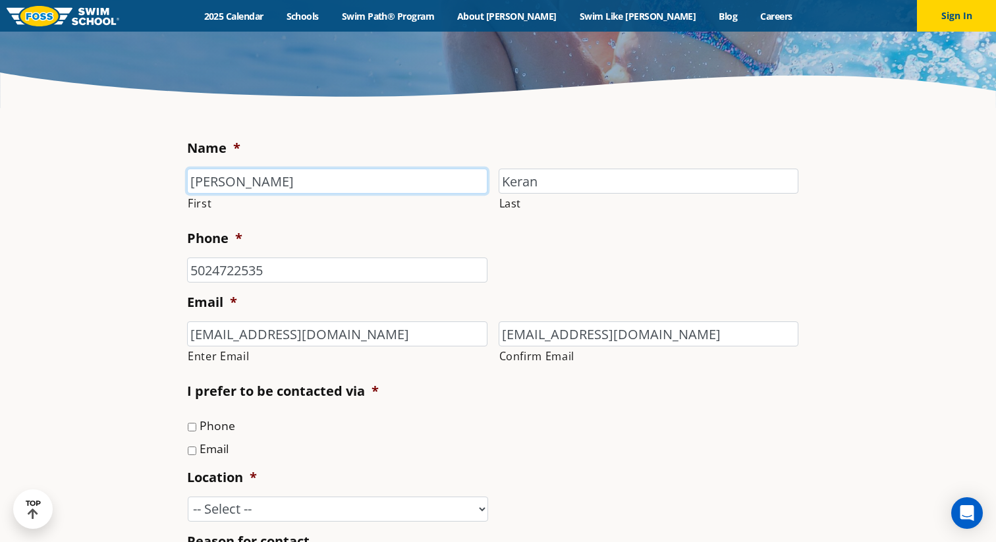
type input "(502) 472-2535"
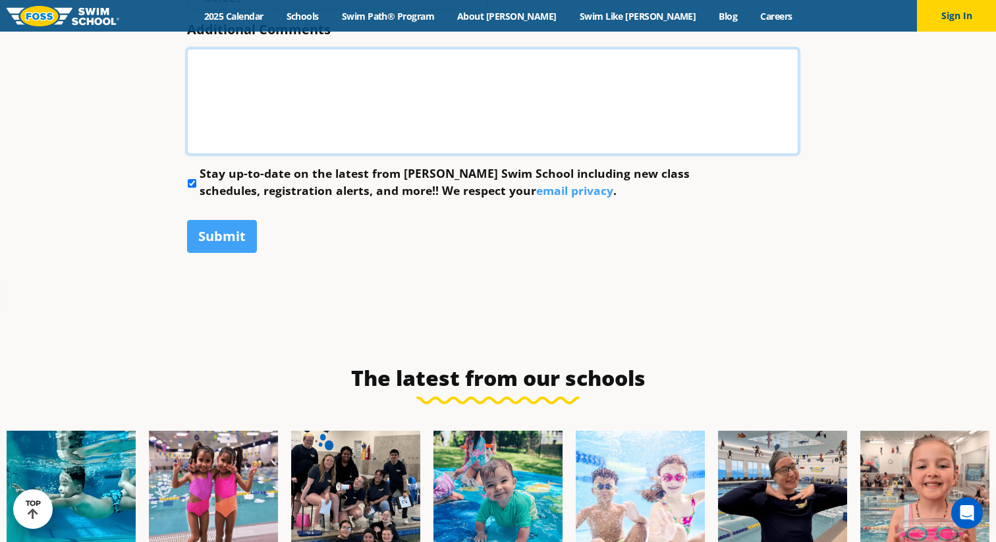
click at [300, 77] on textarea "Additional Comments" at bounding box center [492, 101] width 611 height 105
paste textarea "Hello [PERSON_NAME] Swim School, I am emailing to let you know that my twins [P…"
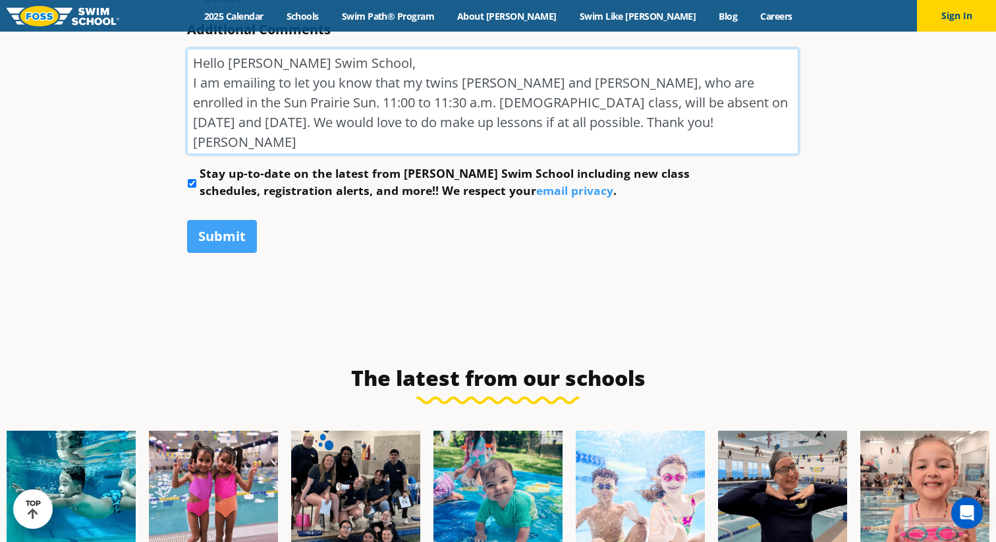
type textarea "Hello [PERSON_NAME] Swim School, I am emailing to let you know that my twins [P…"
click at [422, 249] on div "Submit" at bounding box center [498, 234] width 622 height 50
drag, startPoint x: 259, startPoint y: 146, endPoint x: 179, endPoint y: 52, distance: 122.9
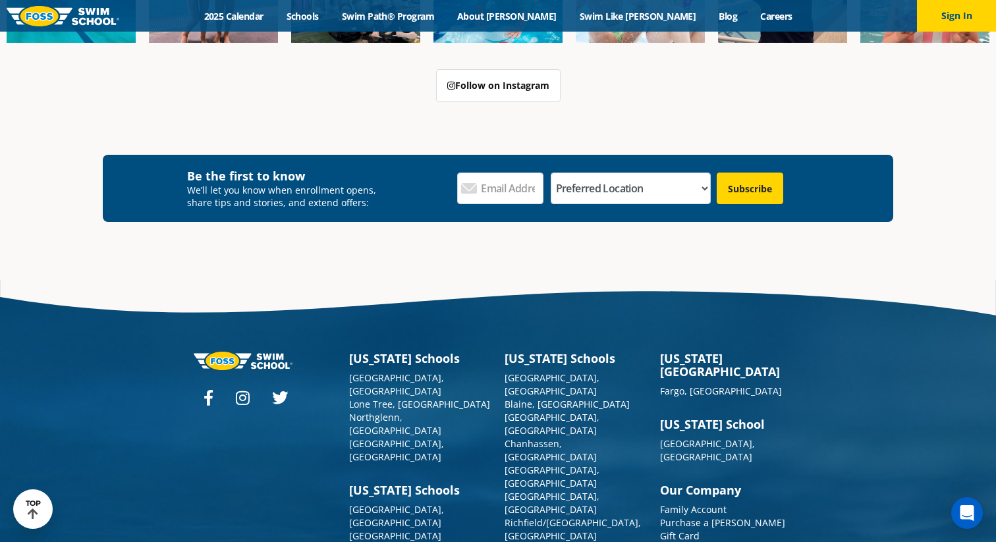
scroll to position [1371, 0]
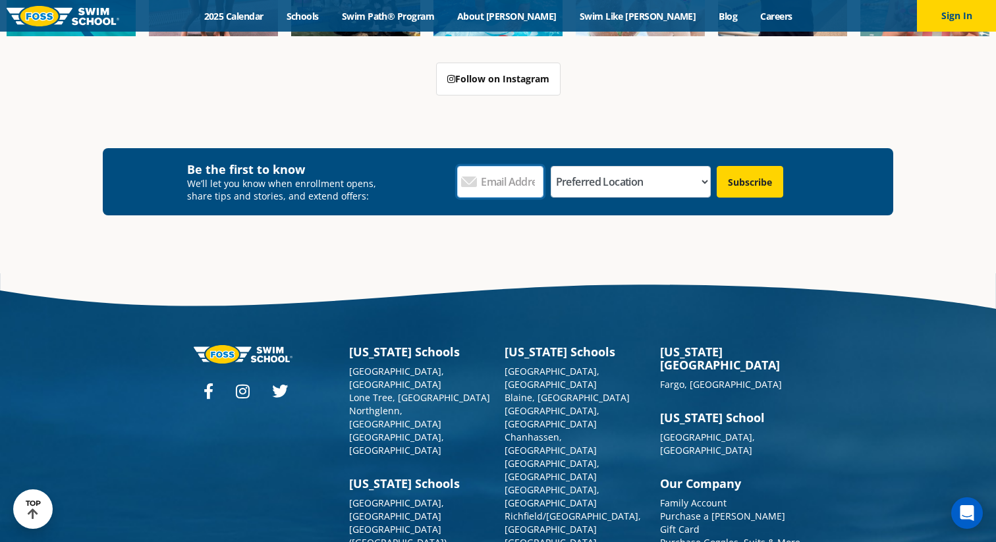
click at [524, 190] on input "Email Address *" at bounding box center [500, 182] width 86 height 32
click at [673, 183] on select "Preferred Location [GEOGRAPHIC_DATA], [GEOGRAPHIC_DATA] [GEOGRAPHIC_DATA], [GEO…" at bounding box center [631, 182] width 161 height 32
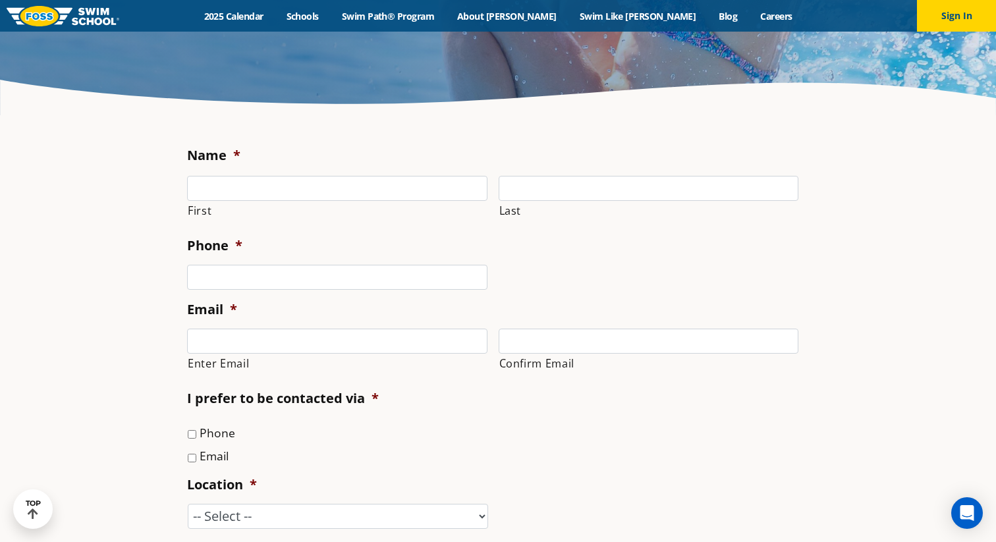
scroll to position [0, 0]
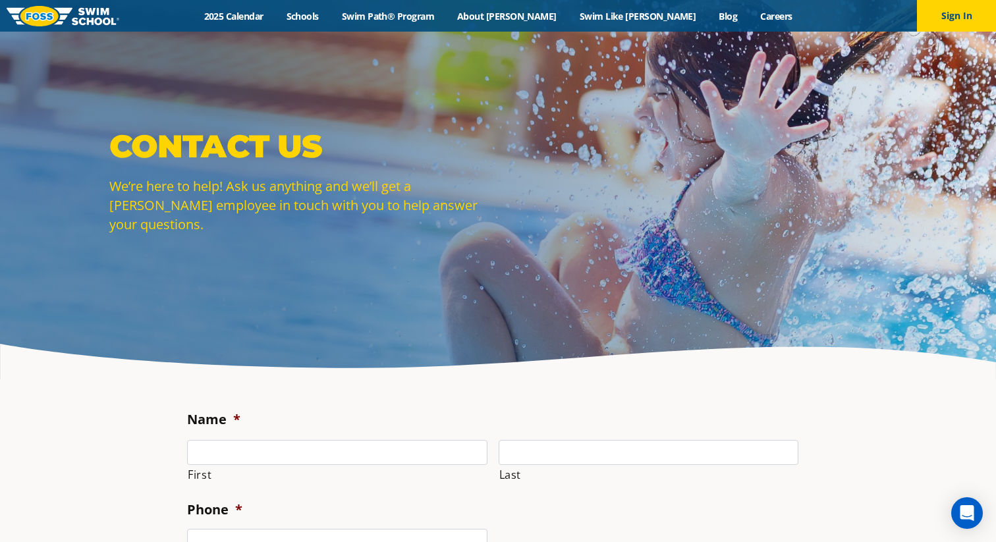
click at [67, 16] on img at bounding box center [63, 16] width 113 height 20
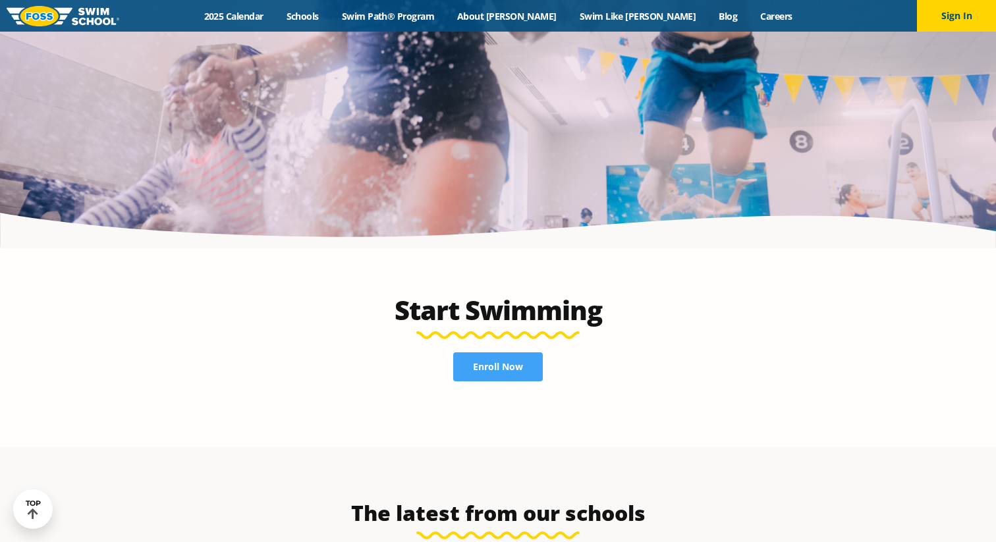
scroll to position [3347, 0]
